Goal: Transaction & Acquisition: Purchase product/service

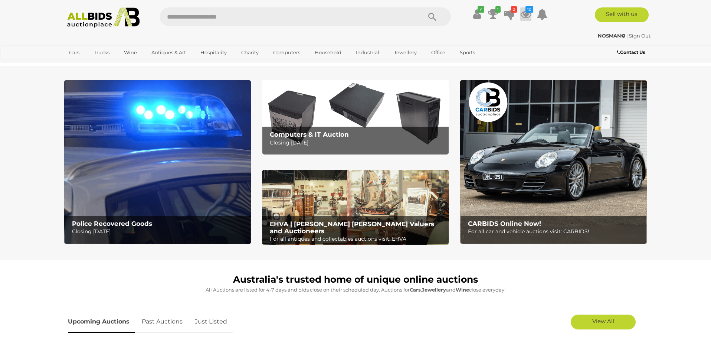
click at [523, 13] on icon at bounding box center [525, 13] width 11 height 13
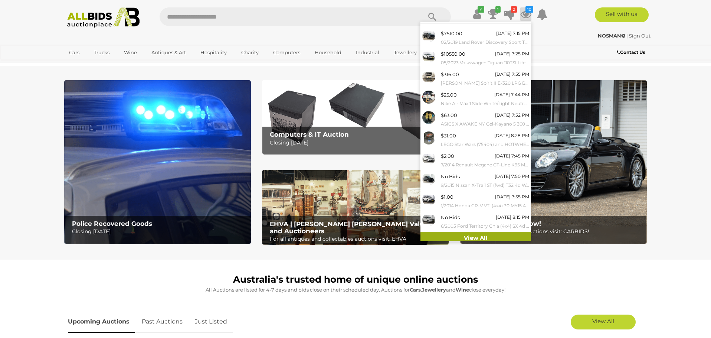
scroll to position [13, 0]
click at [471, 234] on link "View All" at bounding box center [475, 238] width 111 height 13
click at [338, 32] on div "NOSMAN | Sign Out" at bounding box center [355, 36] width 590 height 9
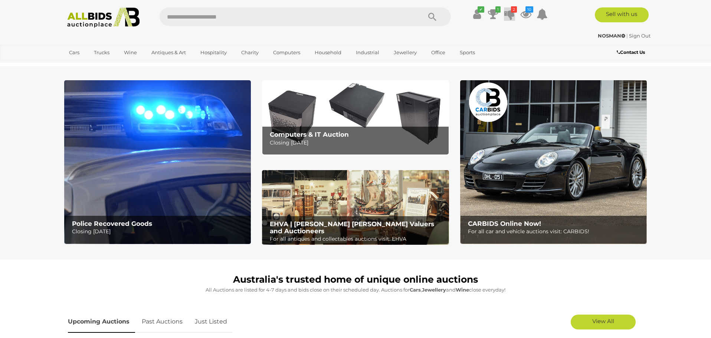
click at [509, 15] on icon at bounding box center [509, 13] width 10 height 13
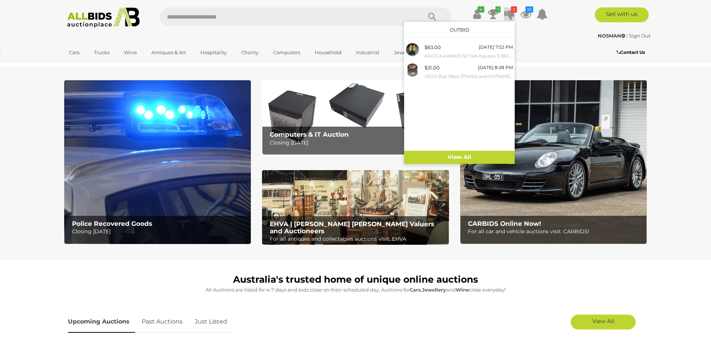
click at [456, 52] on small "ASICS X AWAKE NY Gel-Kayano 5 360 - Rich Gold - Size US11" at bounding box center [468, 56] width 88 height 8
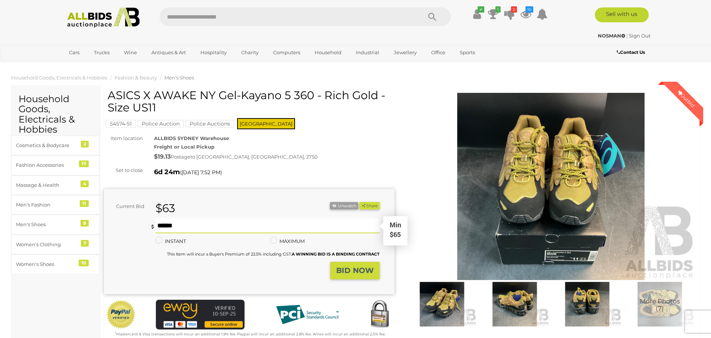
click at [276, 223] on input "text" at bounding box center [267, 225] width 224 height 15
type input "**"
click at [353, 268] on strong "BID NOW" at bounding box center [354, 270] width 37 height 9
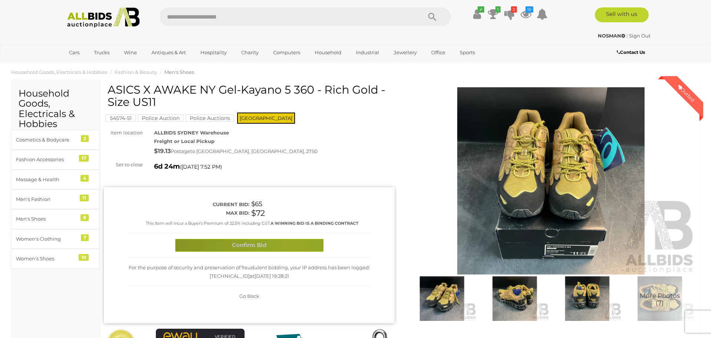
click at [292, 244] on button "Confirm Bid" at bounding box center [249, 245] width 148 height 13
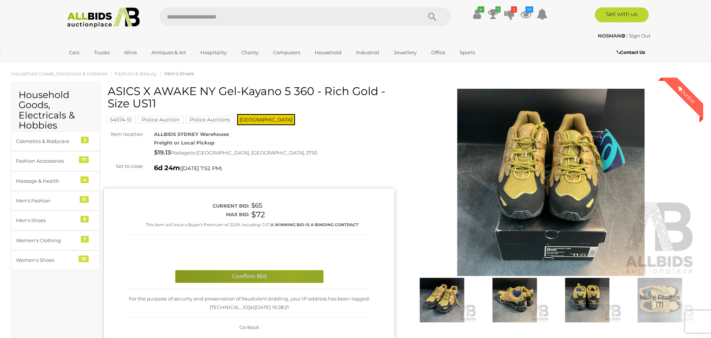
scroll to position [3, 0]
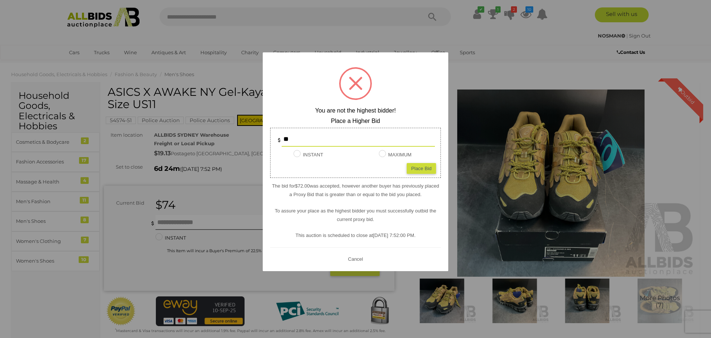
click at [299, 139] on input "**" at bounding box center [358, 139] width 153 height 15
type input "*"
click at [479, 47] on div at bounding box center [355, 169] width 711 height 338
